Goal: Task Accomplishment & Management: Manage account settings

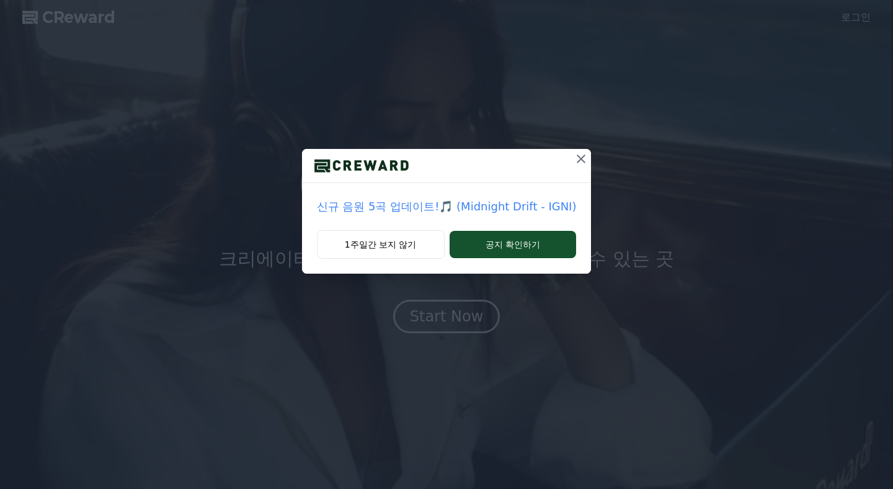
click at [577, 158] on icon at bounding box center [581, 158] width 9 height 9
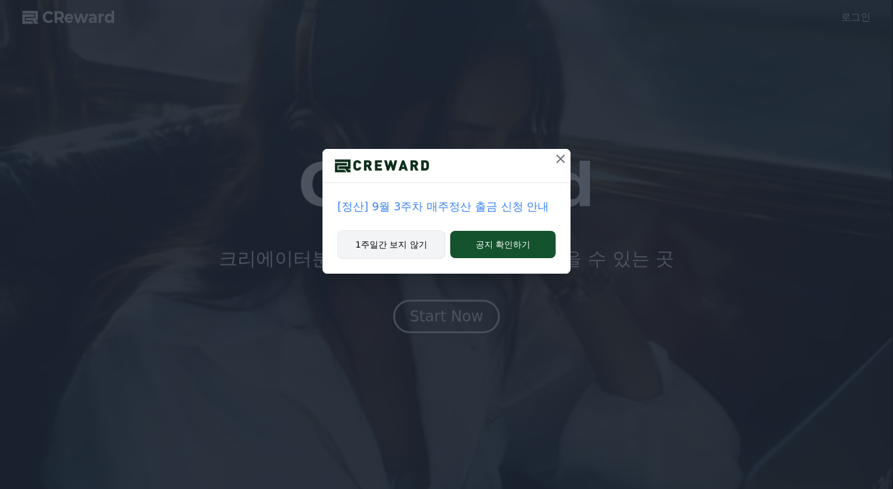
click at [372, 244] on button "1주일간 보지 않기" at bounding box center [391, 244] width 108 height 29
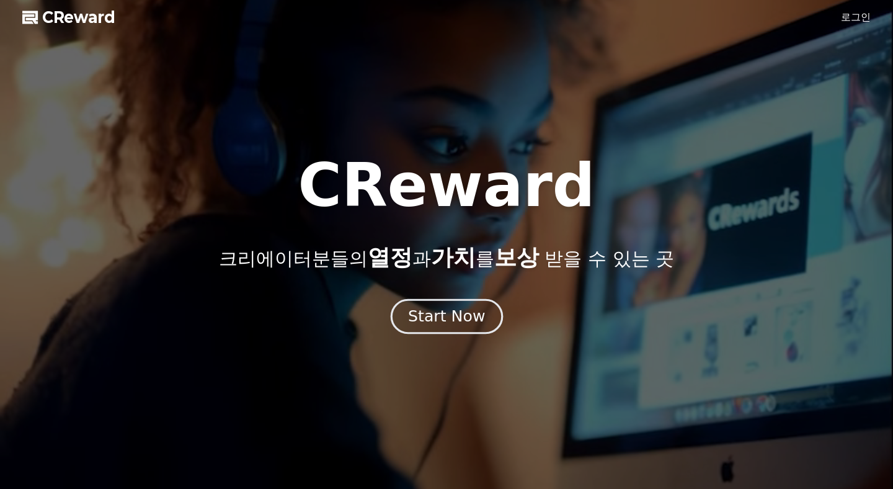
click at [429, 331] on button "Start Now" at bounding box center [446, 316] width 112 height 35
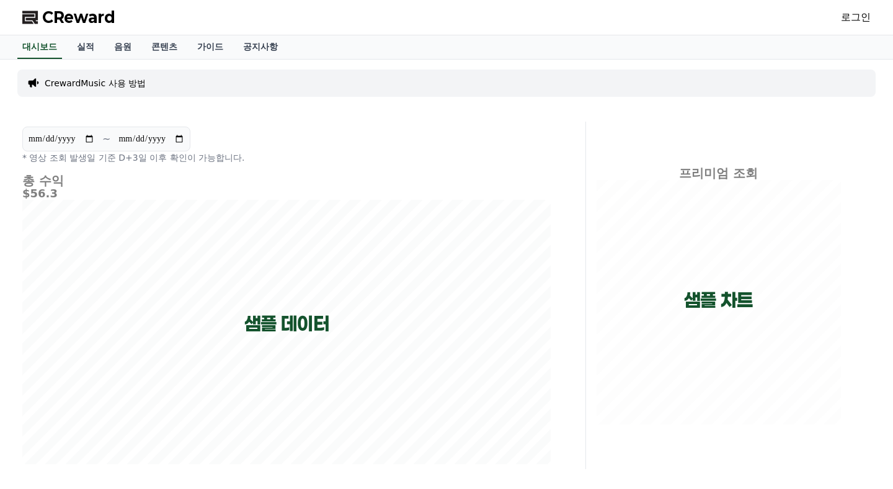
click at [851, 20] on link "로그인" at bounding box center [856, 17] width 30 height 15
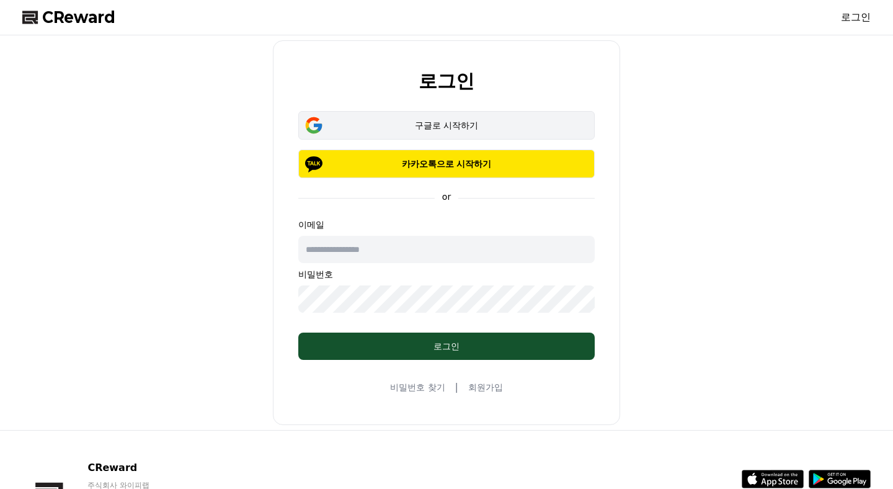
click at [389, 125] on div "구글로 시작하기" at bounding box center [446, 125] width 260 height 12
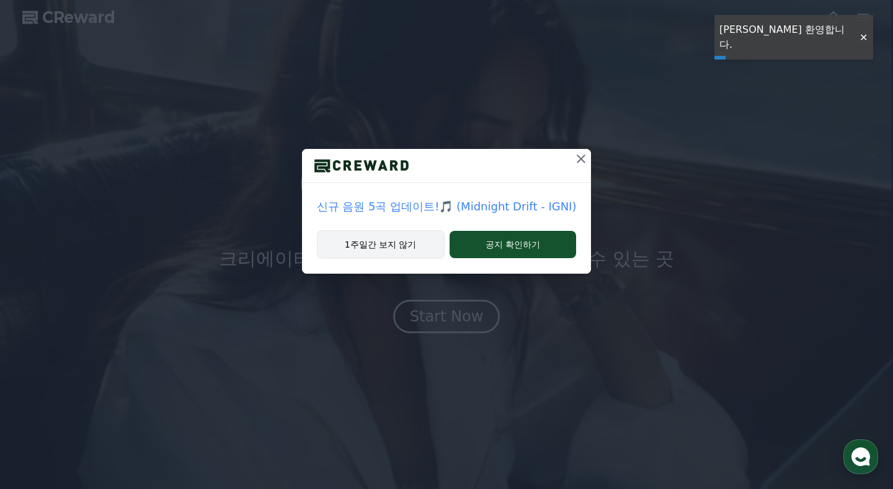
click at [373, 246] on button "1주일간 보지 않기" at bounding box center [381, 244] width 128 height 29
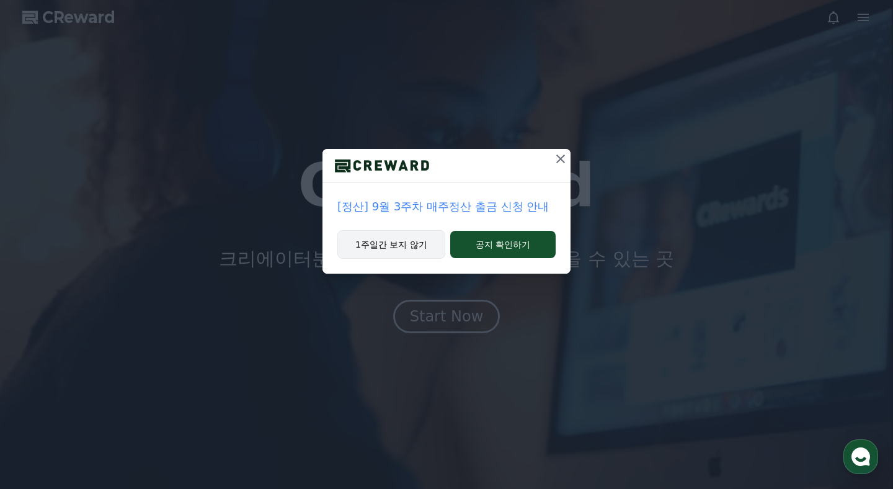
click at [373, 246] on button "1주일간 보지 않기" at bounding box center [391, 244] width 108 height 29
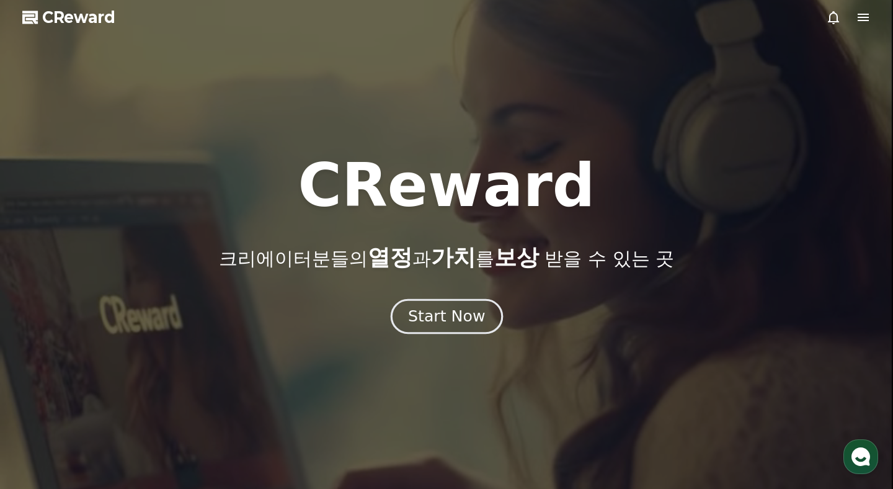
click at [429, 317] on div "Start Now" at bounding box center [446, 316] width 77 height 21
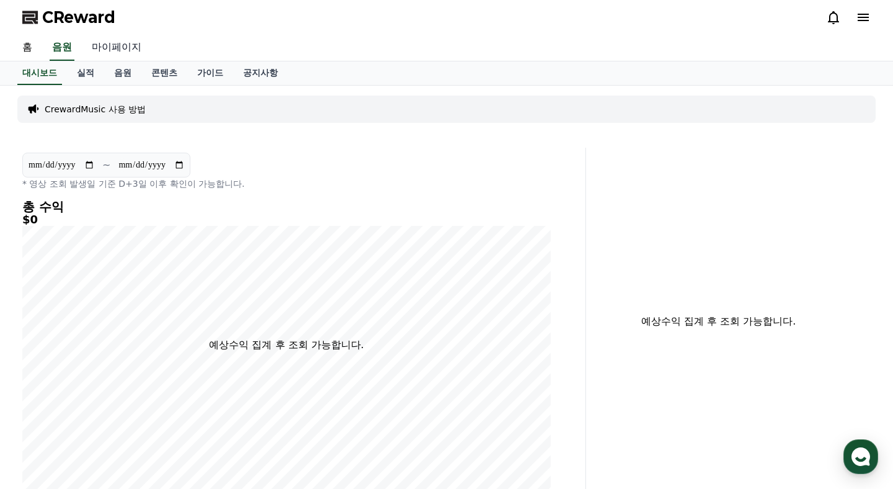
click at [120, 43] on link "마이페이지" at bounding box center [116, 48] width 69 height 26
select select "**********"
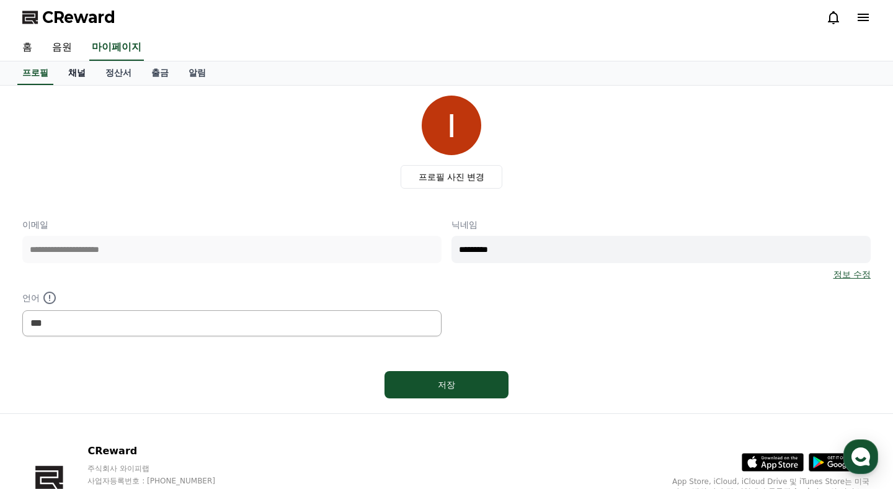
click at [76, 74] on link "채널" at bounding box center [76, 73] width 37 height 24
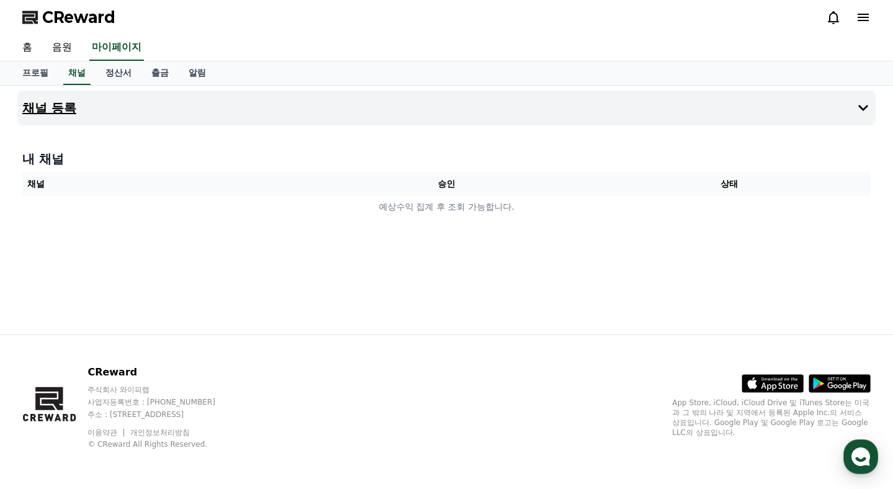
click at [110, 117] on button "채널 등록" at bounding box center [446, 108] width 858 height 35
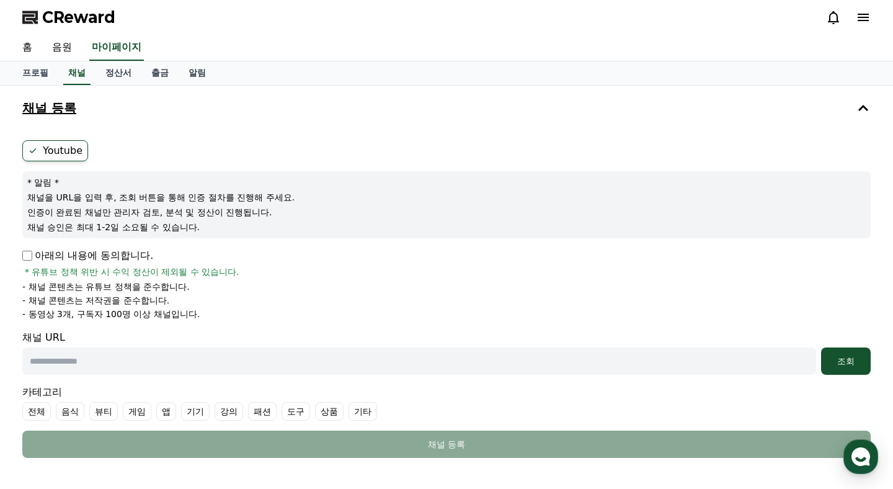
click at [110, 117] on button "채널 등록" at bounding box center [446, 108] width 858 height 35
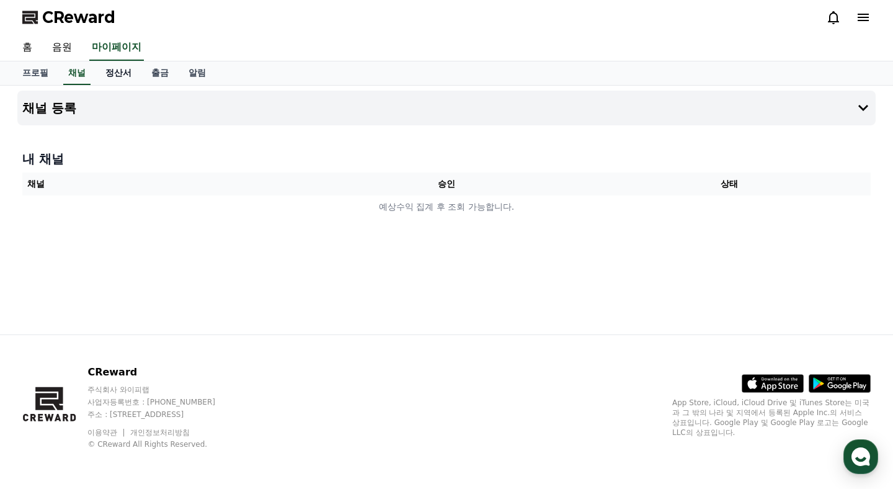
click at [112, 80] on link "정산서" at bounding box center [119, 73] width 46 height 24
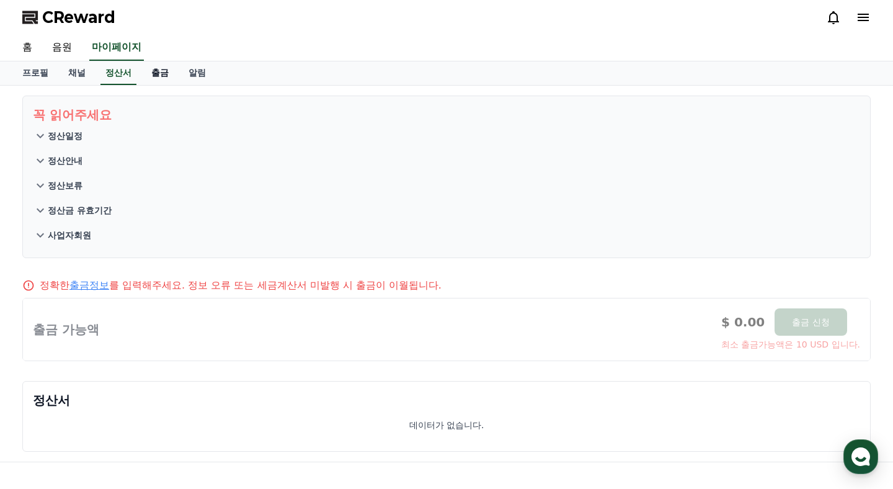
click at [141, 78] on link "출금" at bounding box center [159, 73] width 37 height 24
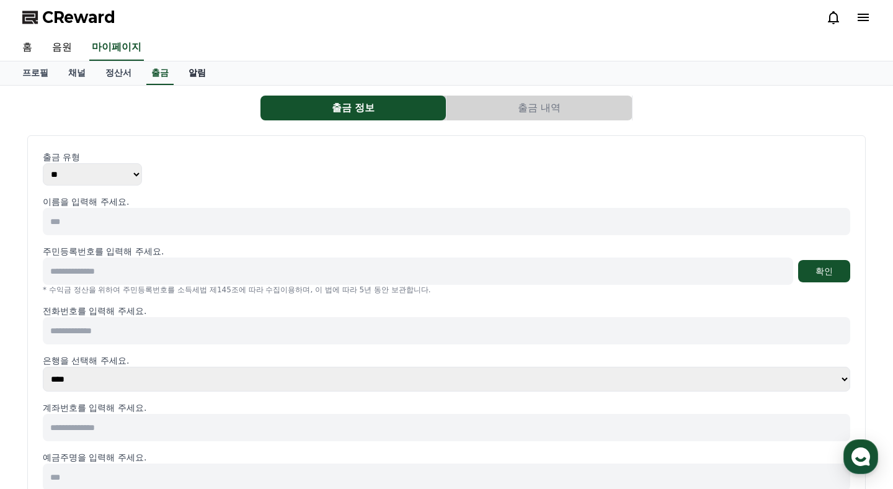
click at [180, 79] on link "알림" at bounding box center [197, 73] width 37 height 24
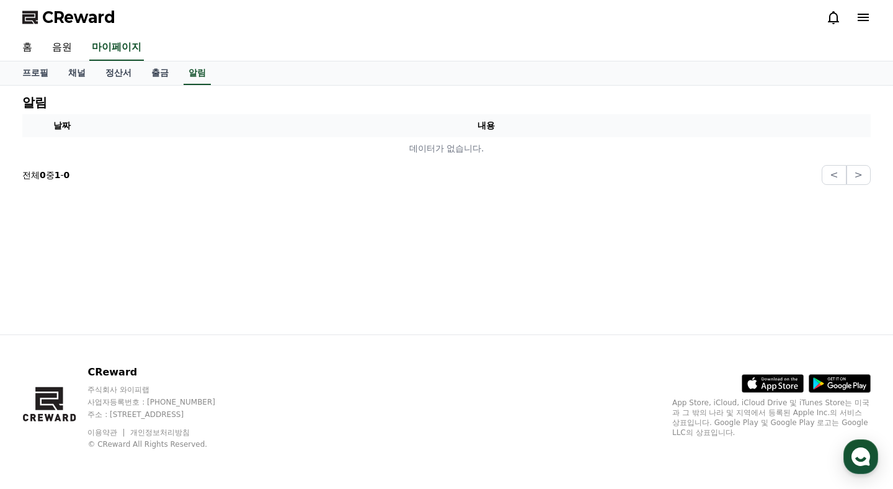
click at [855, 17] on div at bounding box center [848, 17] width 45 height 15
click at [865, 18] on icon at bounding box center [863, 17] width 15 height 15
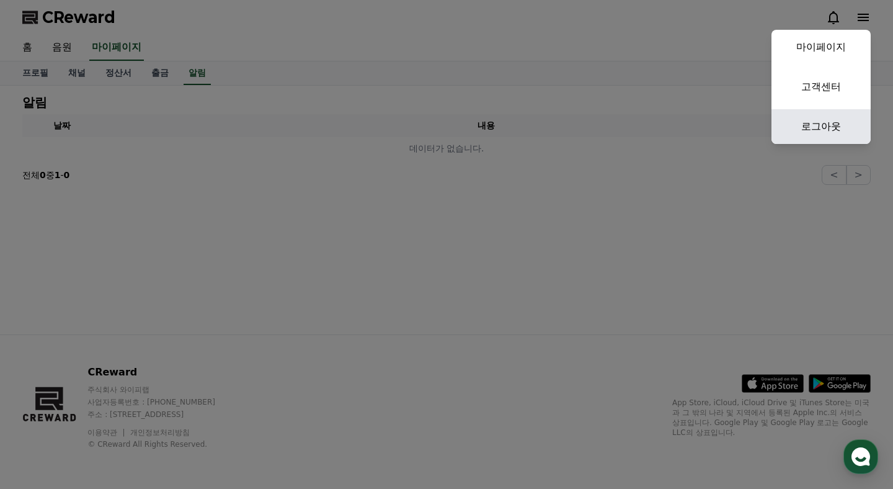
click at [820, 130] on link "로그아웃" at bounding box center [820, 126] width 99 height 35
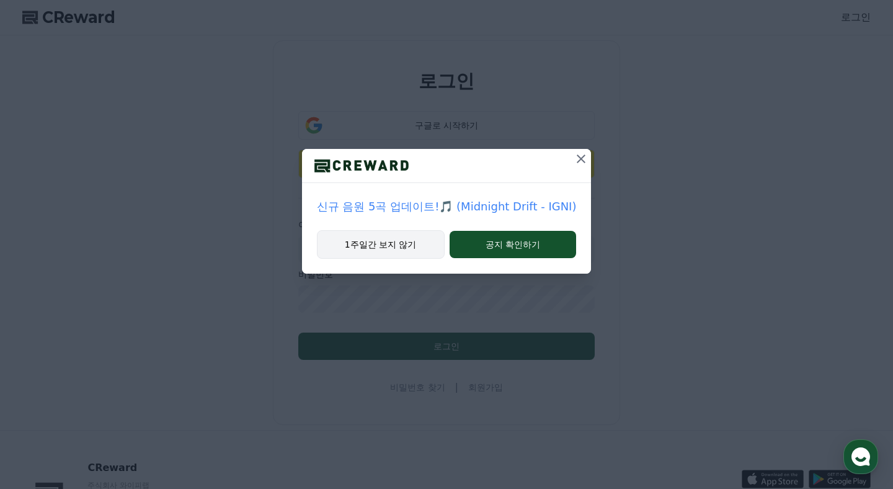
click at [399, 242] on button "1주일간 보지 않기" at bounding box center [381, 244] width 128 height 29
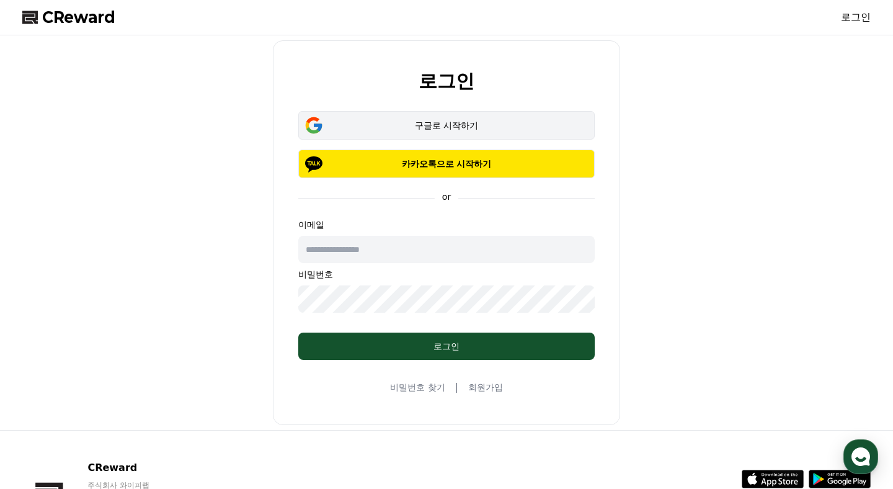
click at [398, 123] on div "구글로 시작하기" at bounding box center [446, 125] width 260 height 12
